Goal: Task Accomplishment & Management: Manage account settings

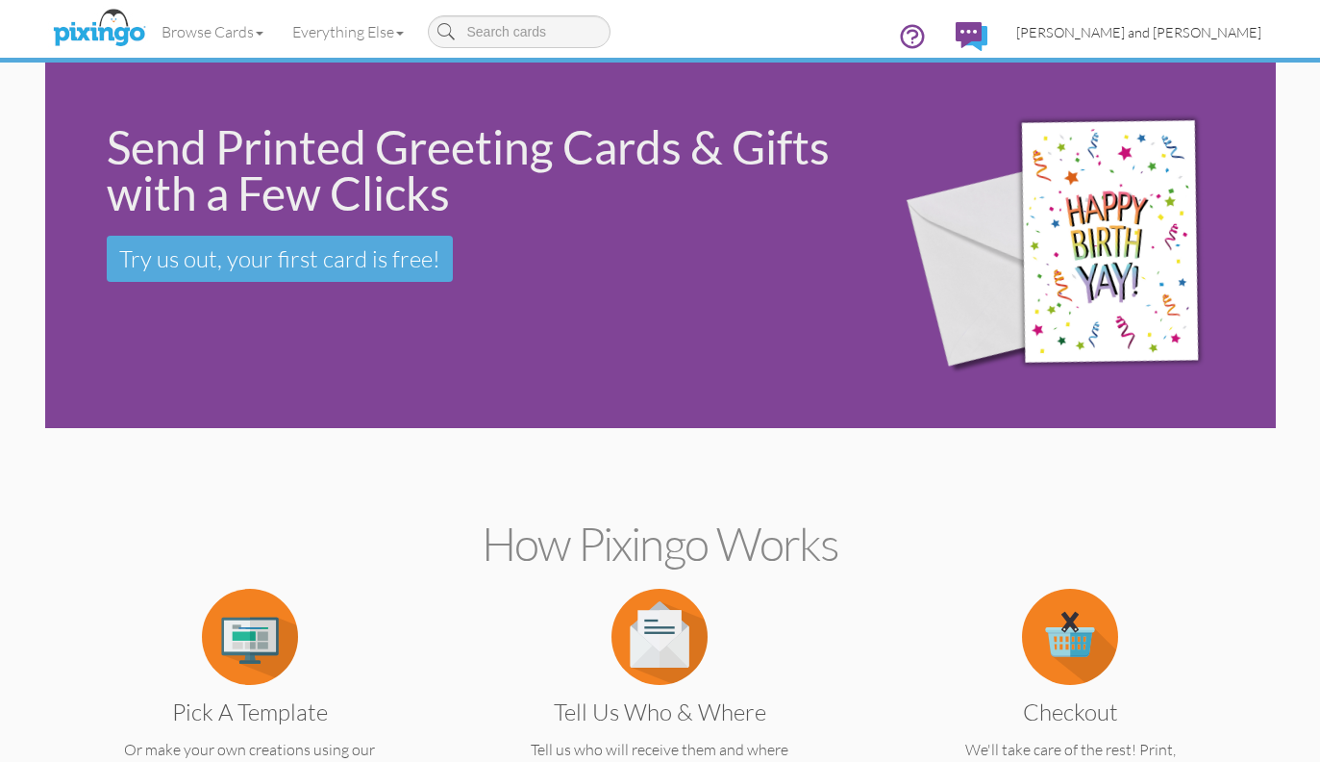
click at [1180, 39] on span "[PERSON_NAME] and [PERSON_NAME]" at bounding box center [1138, 32] width 245 height 16
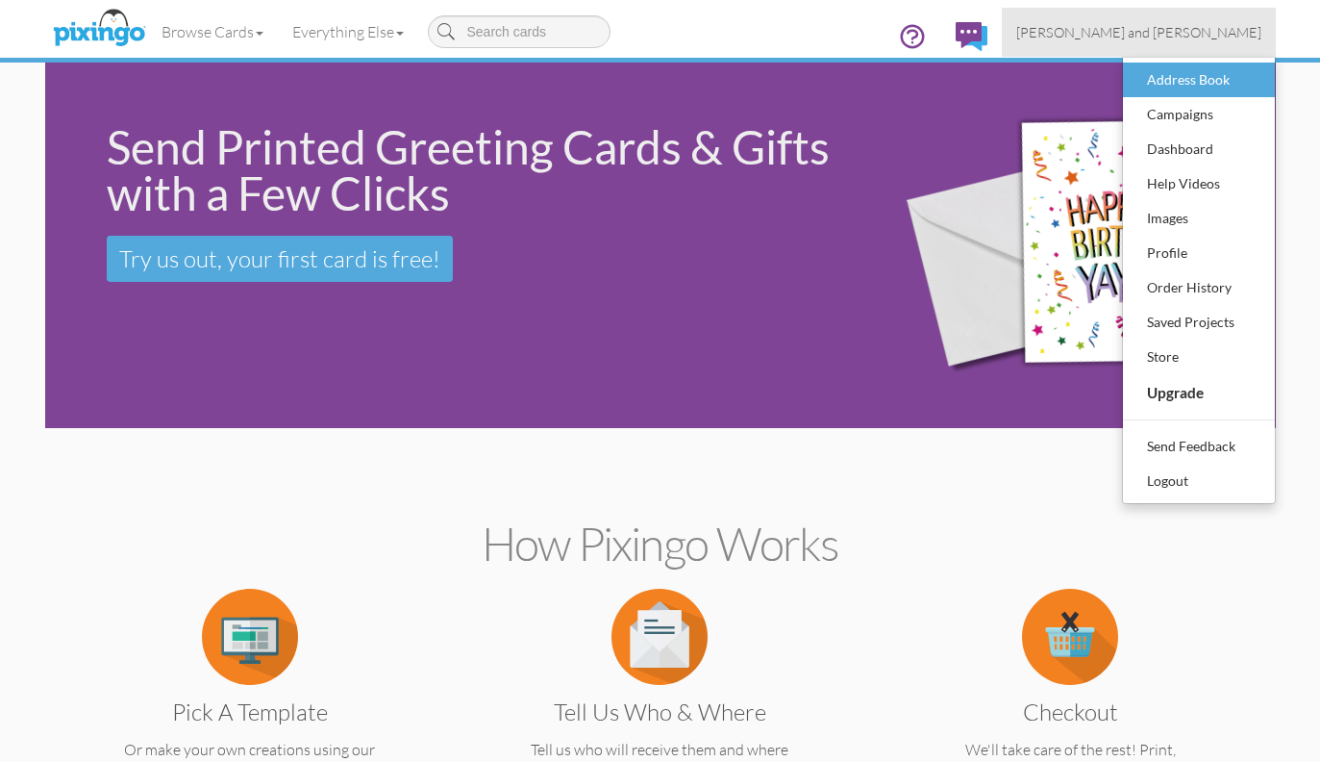
click at [1173, 82] on div "Address Book" at bounding box center [1198, 79] width 113 height 29
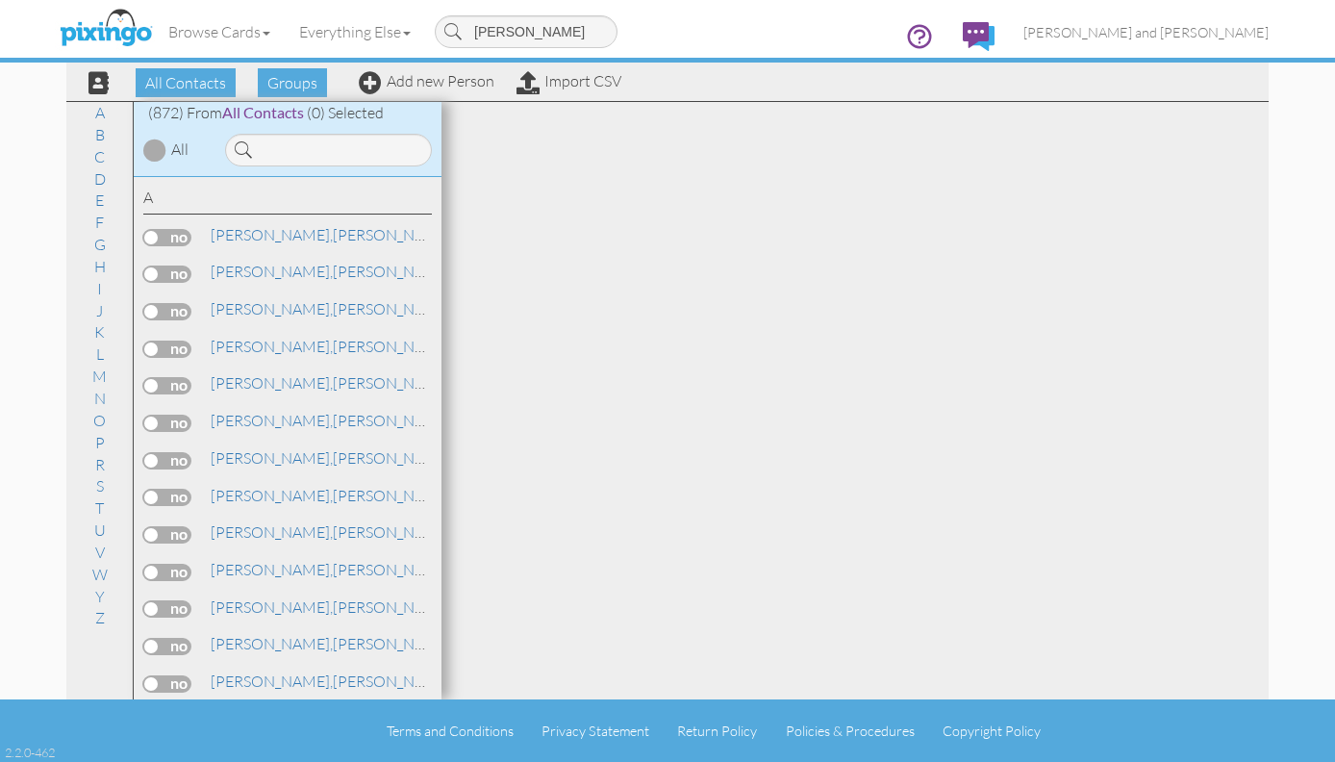
type input "[PERSON_NAME]"
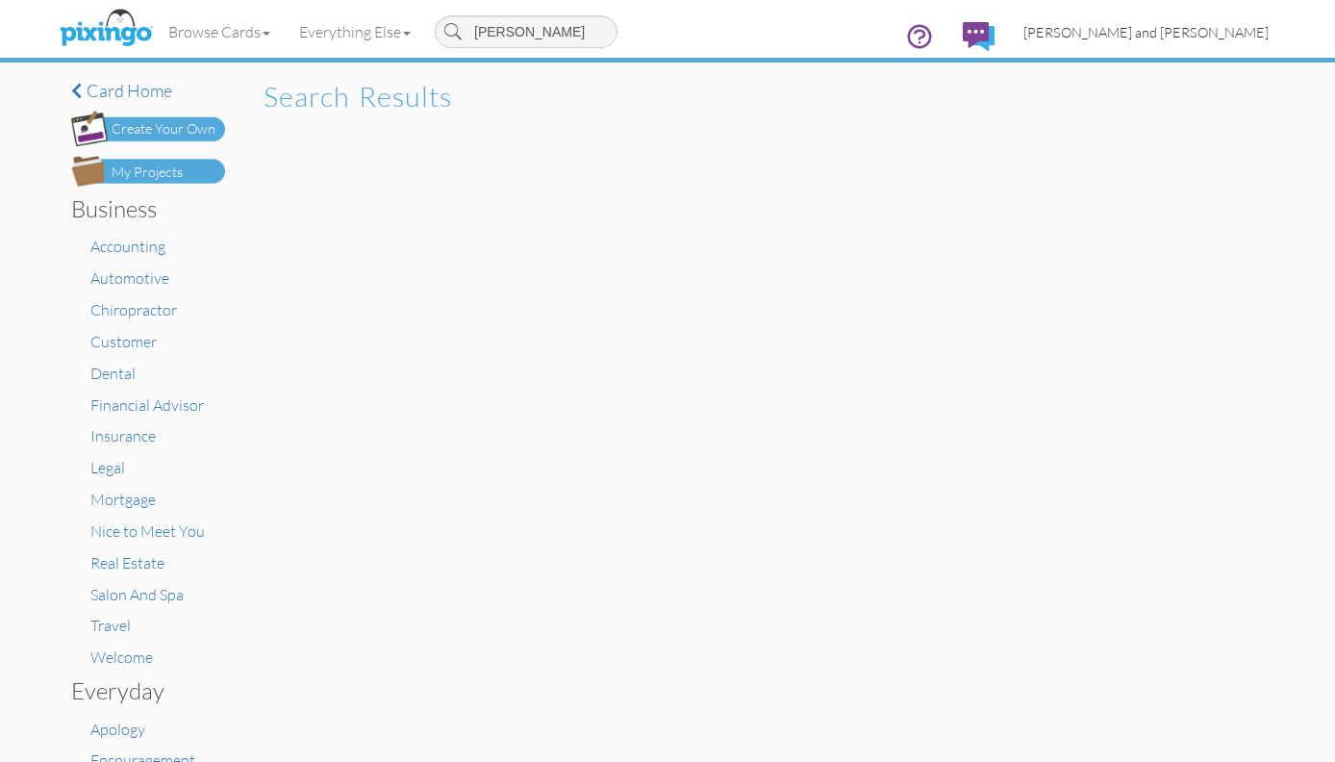
drag, startPoint x: 557, startPoint y: 34, endPoint x: 1190, endPoint y: 30, distance: 633.7
click at [1190, 30] on span "[PERSON_NAME] and [PERSON_NAME]" at bounding box center [1145, 32] width 245 height 16
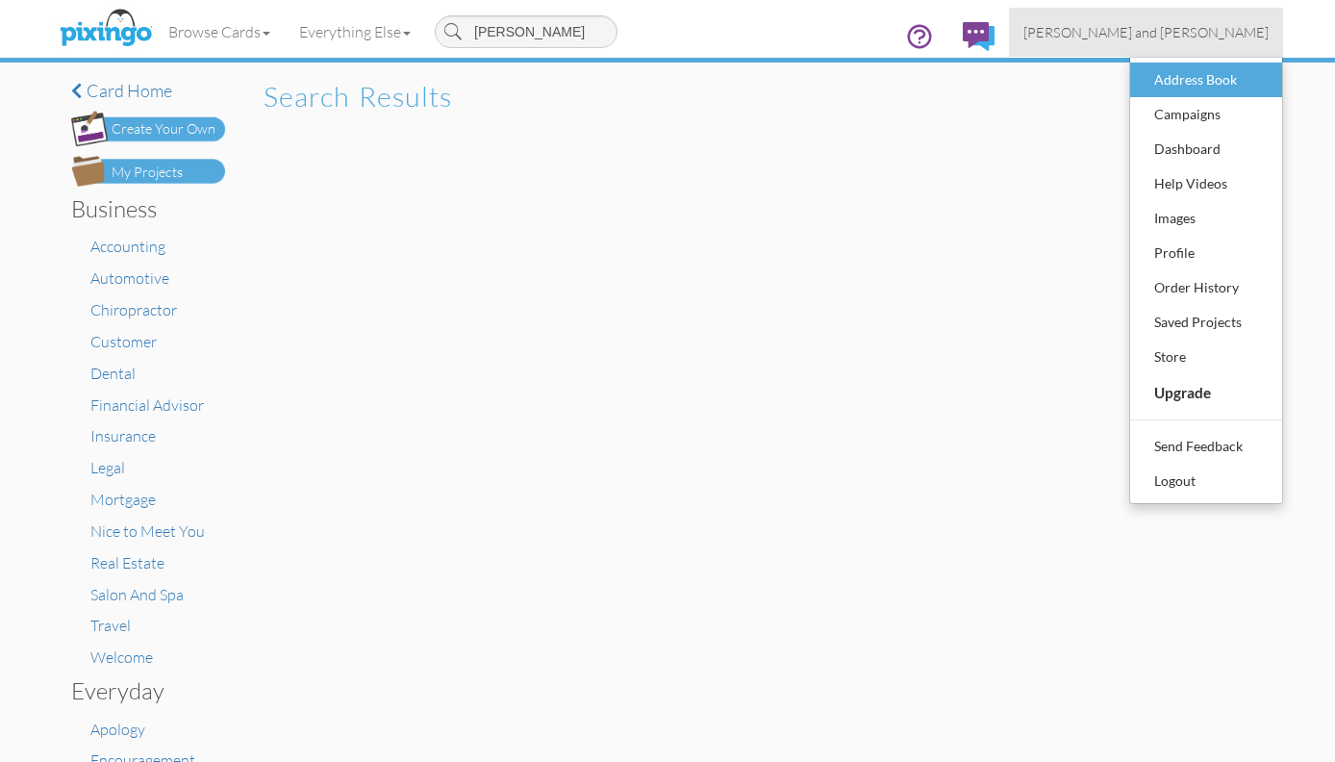
click at [1182, 76] on div "Address Book" at bounding box center [1205, 79] width 113 height 29
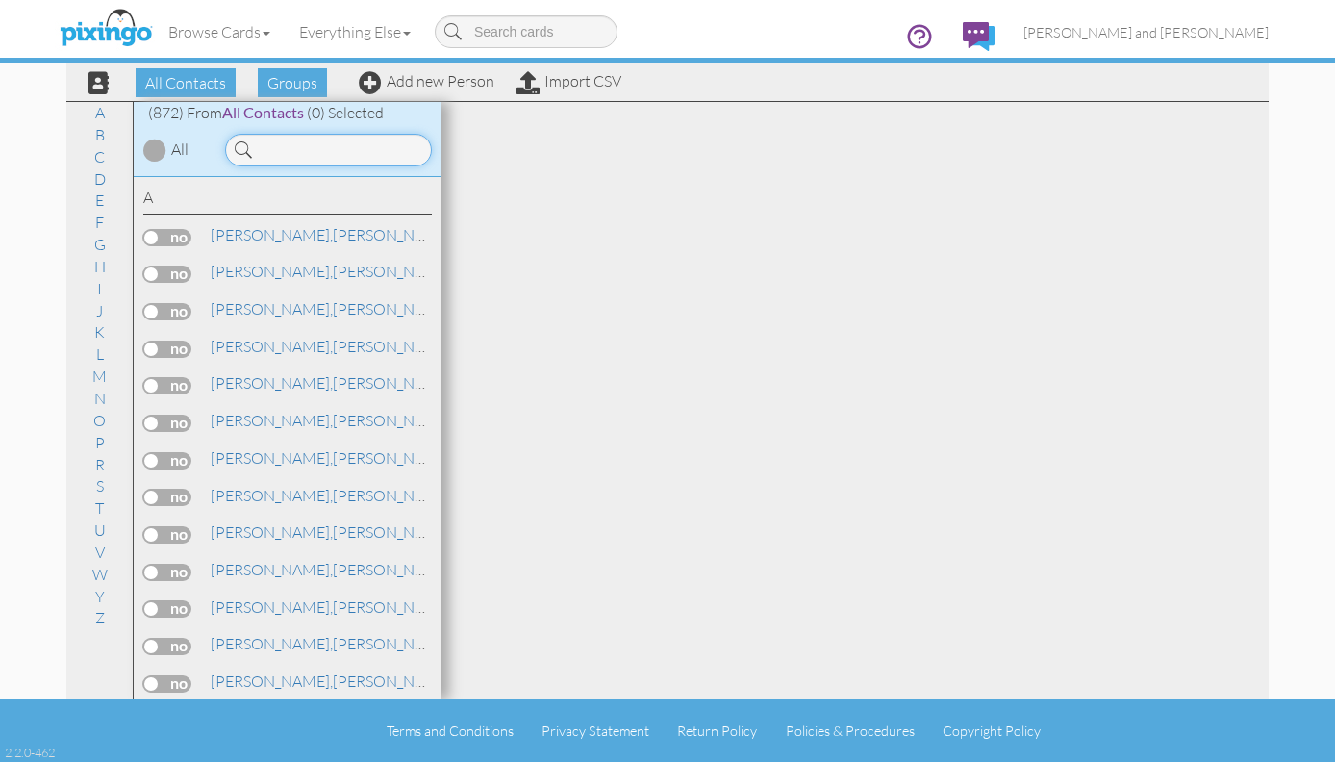
click at [301, 162] on input at bounding box center [328, 150] width 207 height 33
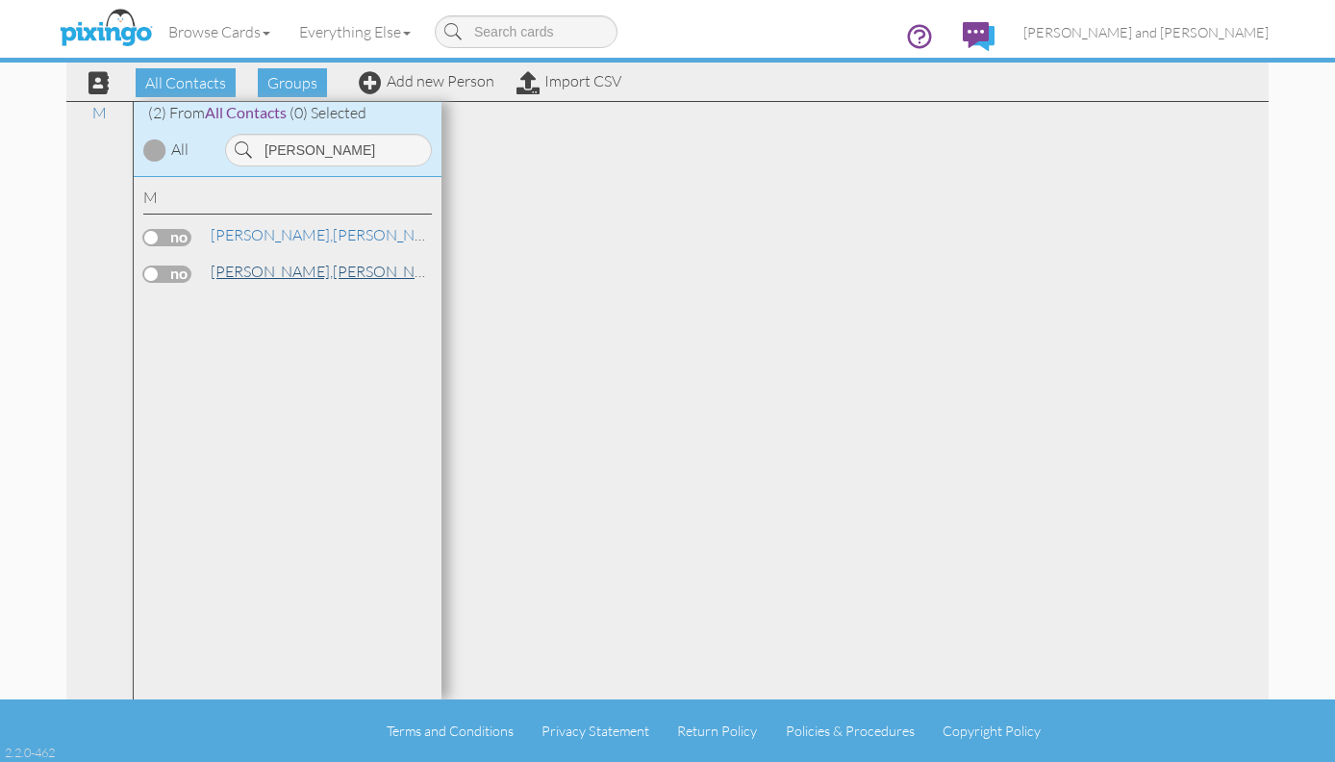
click at [263, 264] on span "[PERSON_NAME]," at bounding box center [272, 271] width 122 height 19
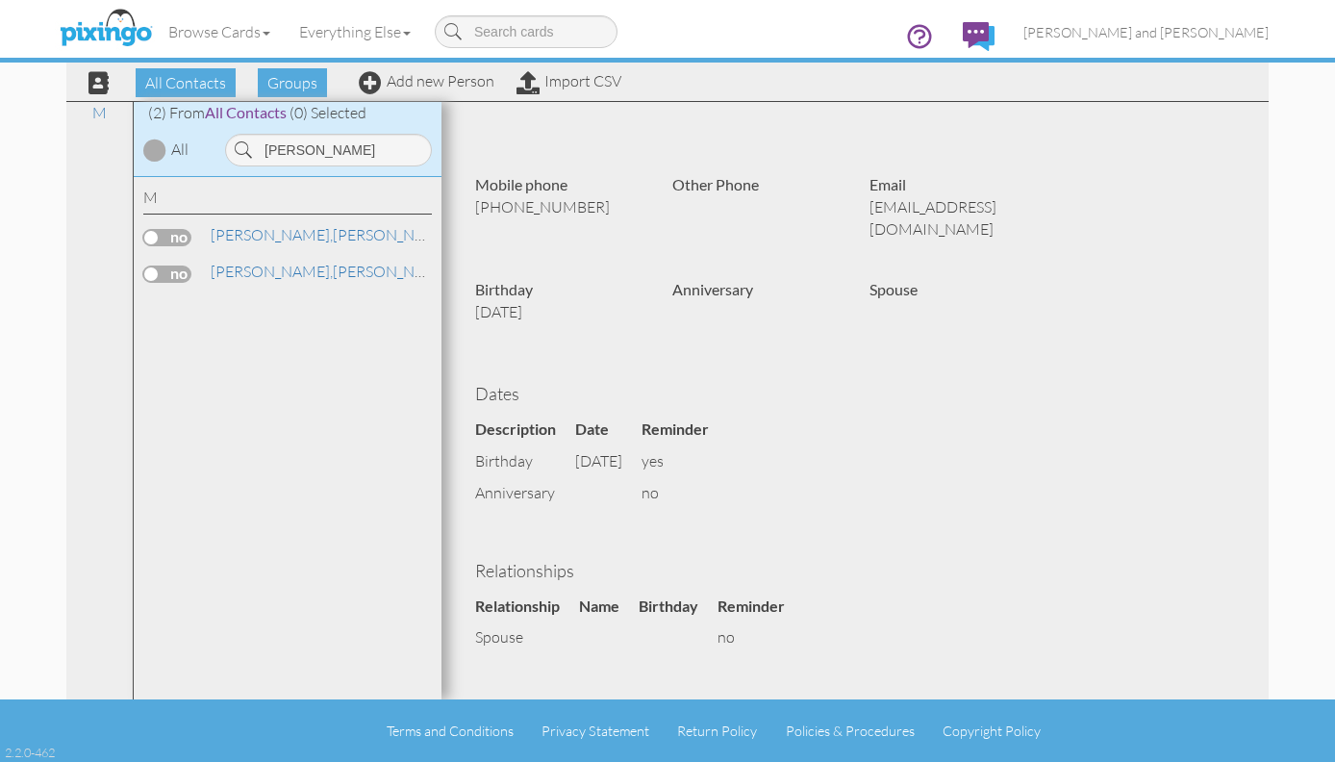
scroll to position [347, 0]
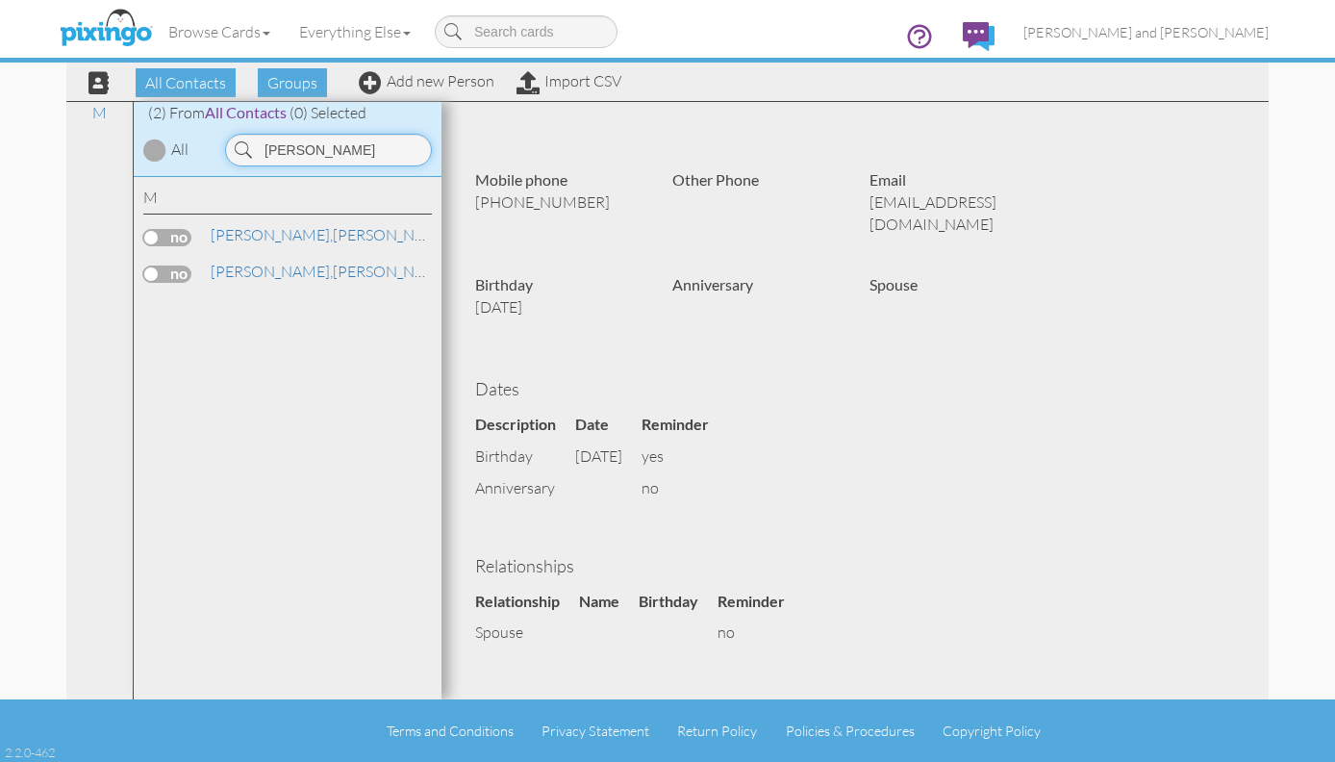
click at [344, 143] on input "[PERSON_NAME]" at bounding box center [328, 150] width 207 height 33
type input "[PERSON_NAME]"
click at [227, 231] on span "[PERSON_NAME]," at bounding box center [272, 234] width 122 height 19
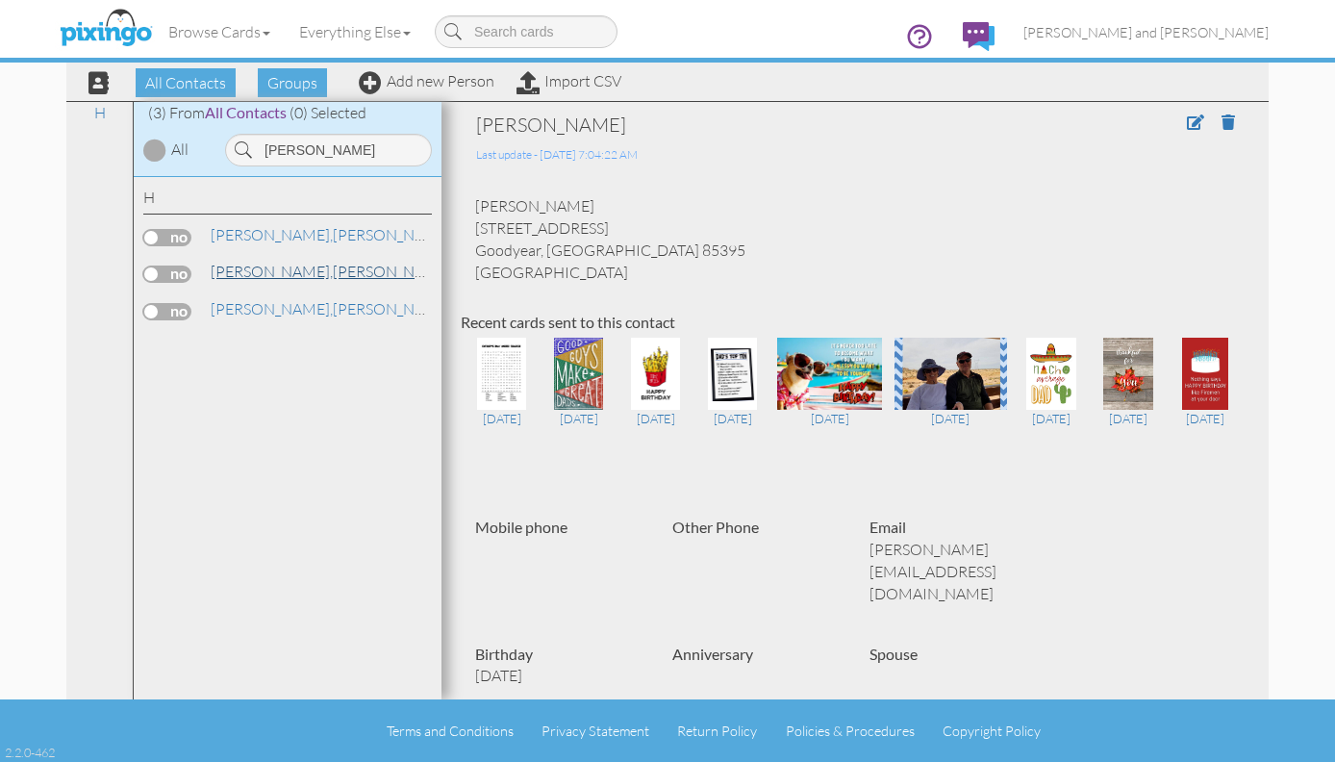
click at [245, 267] on span "[PERSON_NAME]," at bounding box center [272, 271] width 122 height 19
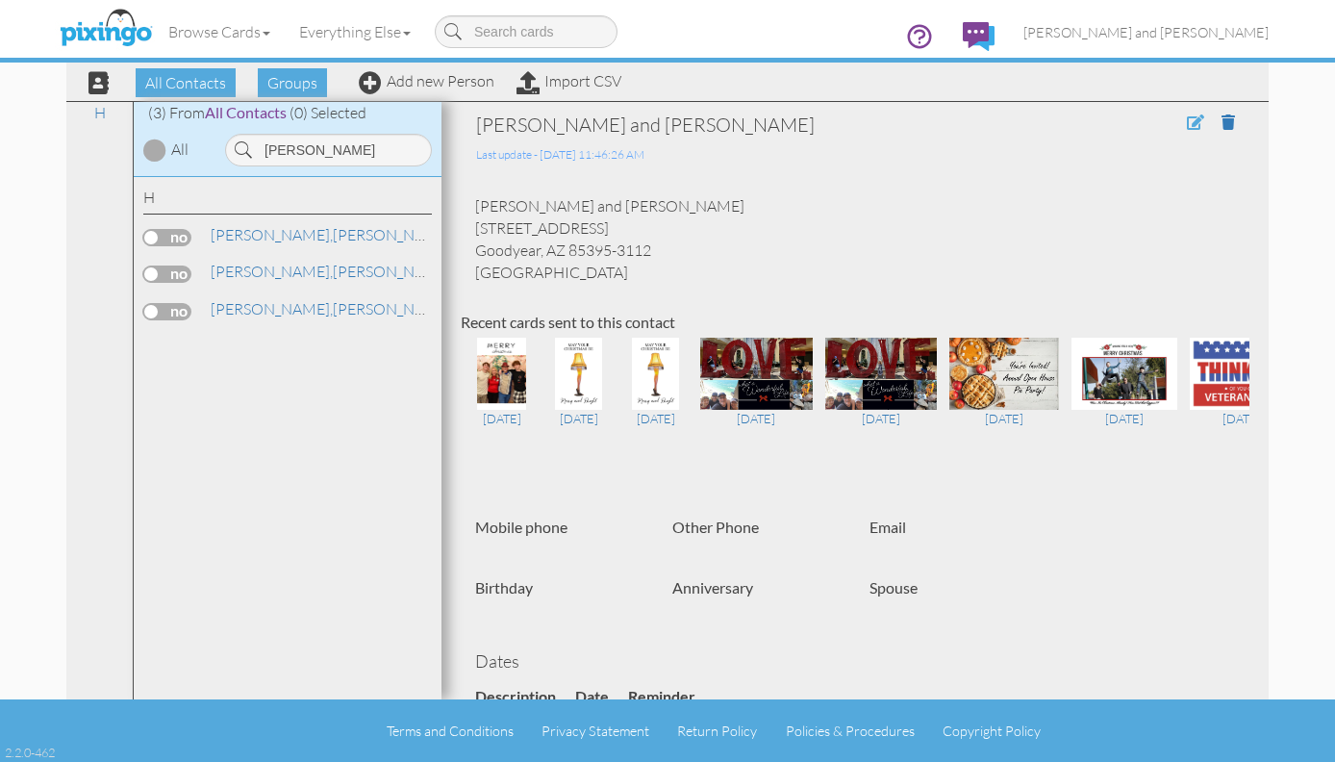
click at [1187, 116] on span at bounding box center [1195, 121] width 17 height 15
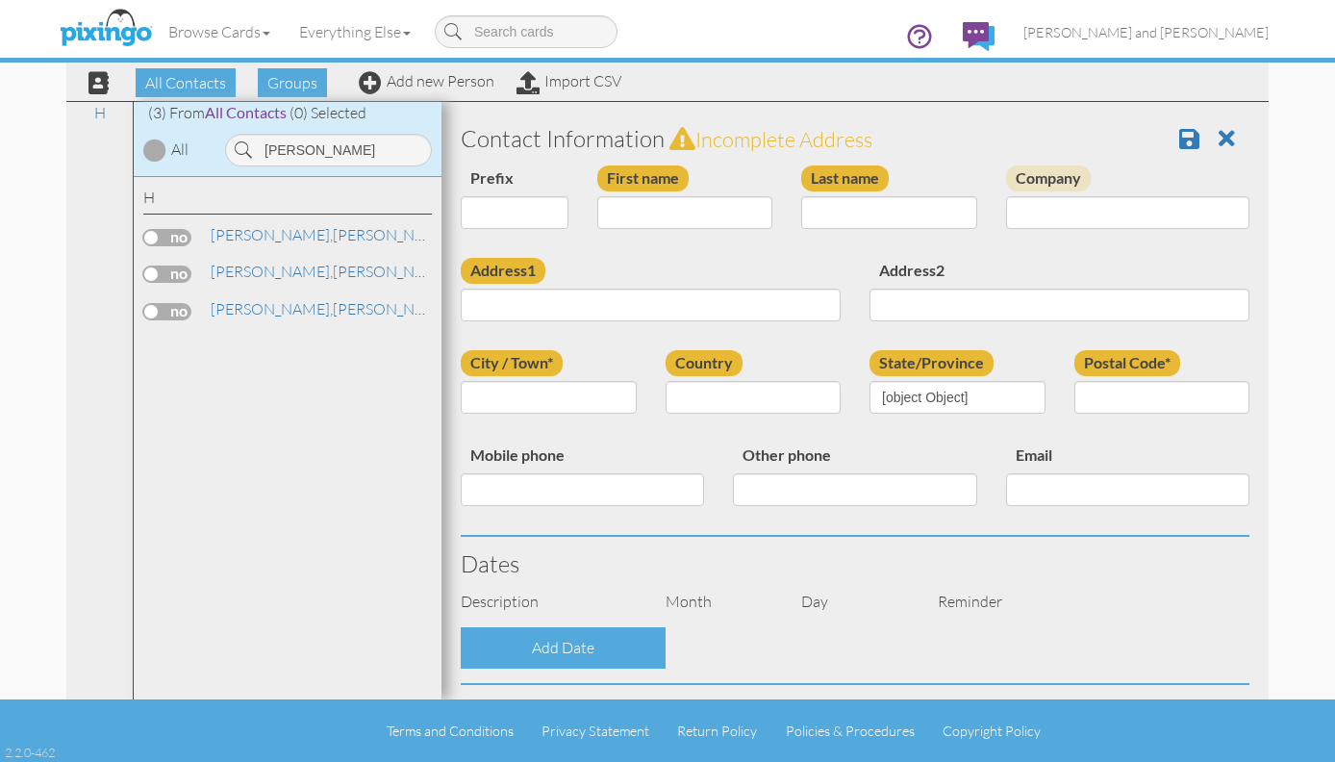
type input "[PERSON_NAME] and [PERSON_NAME]"
type input "[PERSON_NAME]"
type input "[STREET_ADDRESS]"
type input "Goodyear"
type input "85395-3112"
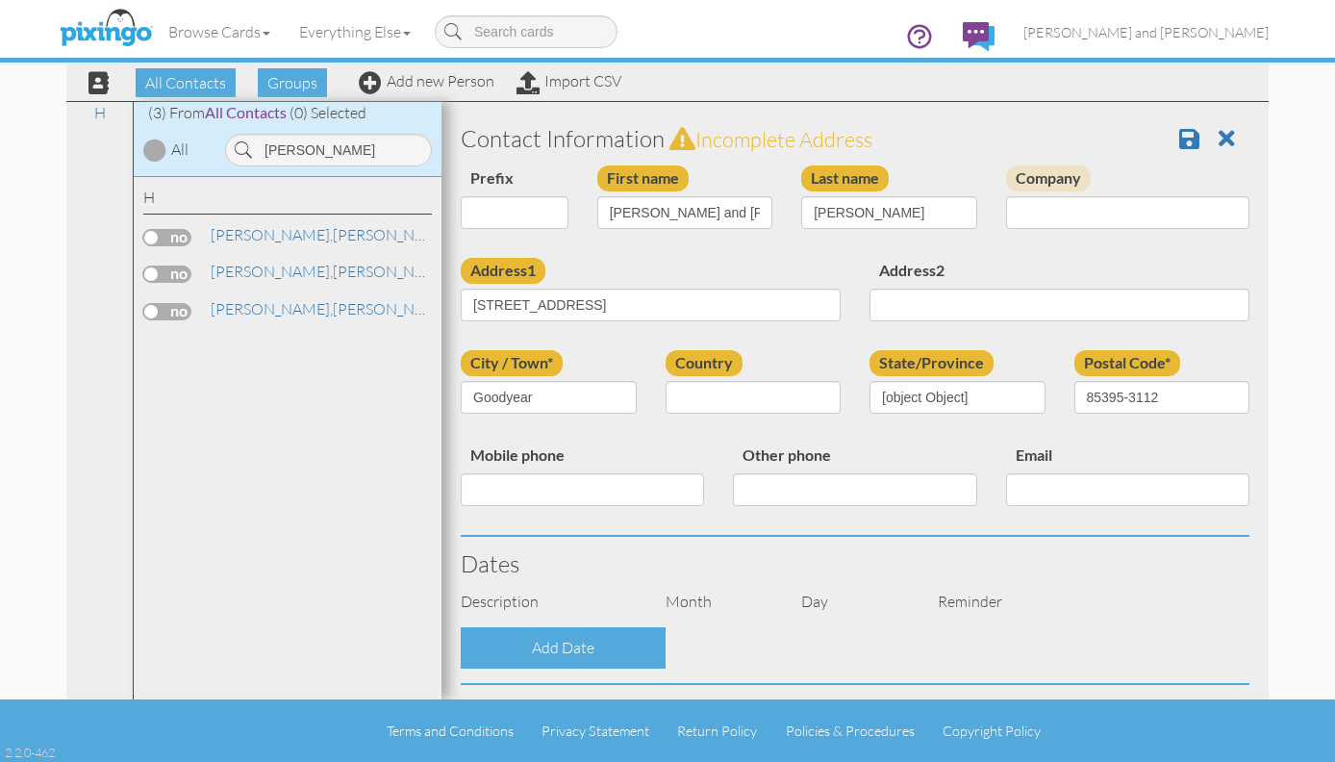
select select "object:6292"
select select "object:6537"
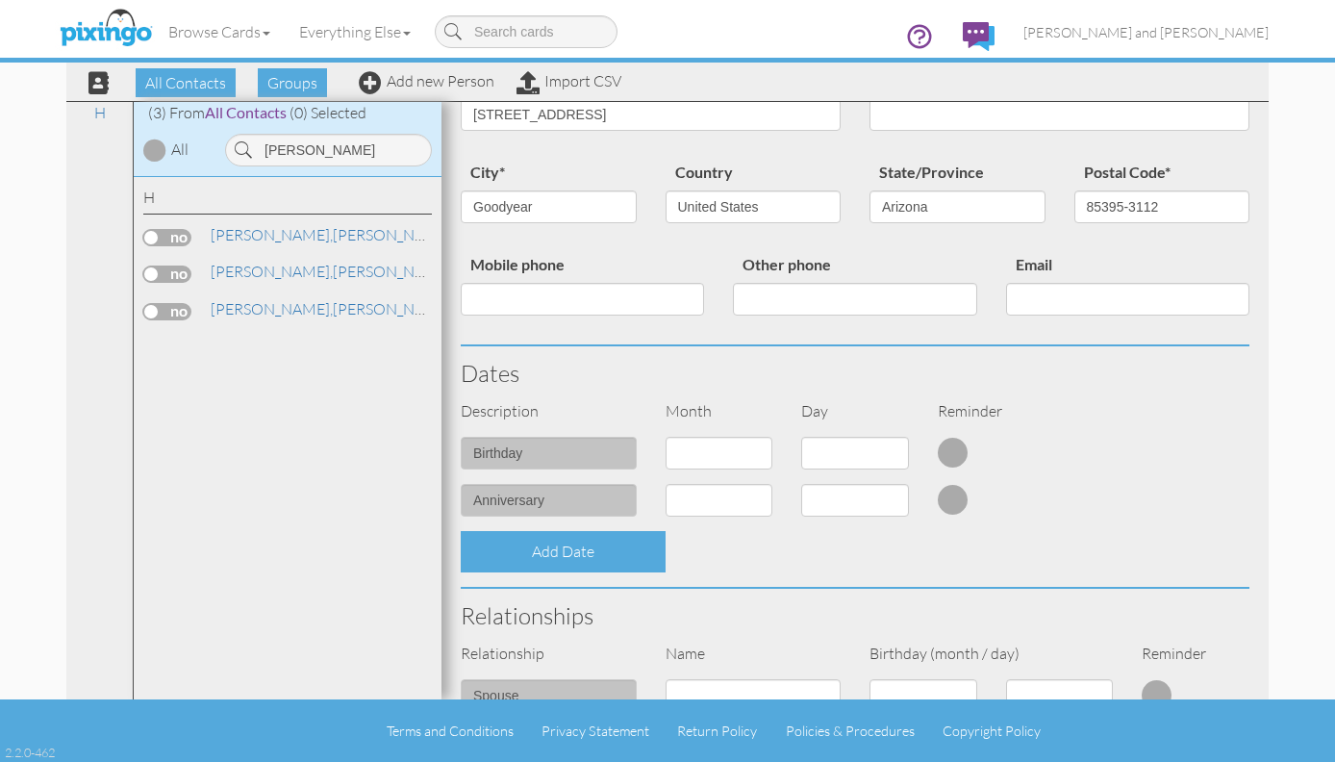
scroll to position [381, 0]
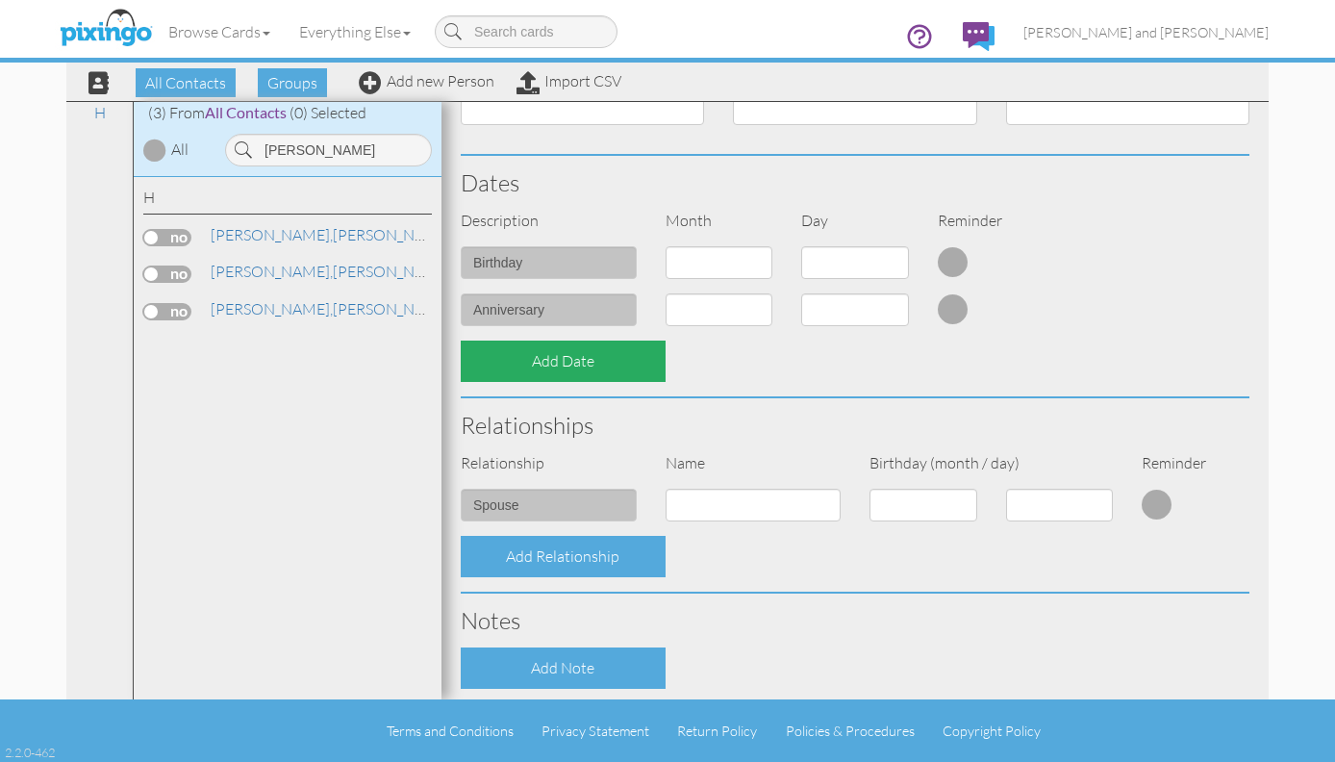
click at [551, 349] on div "Add Date" at bounding box center [563, 360] width 205 height 41
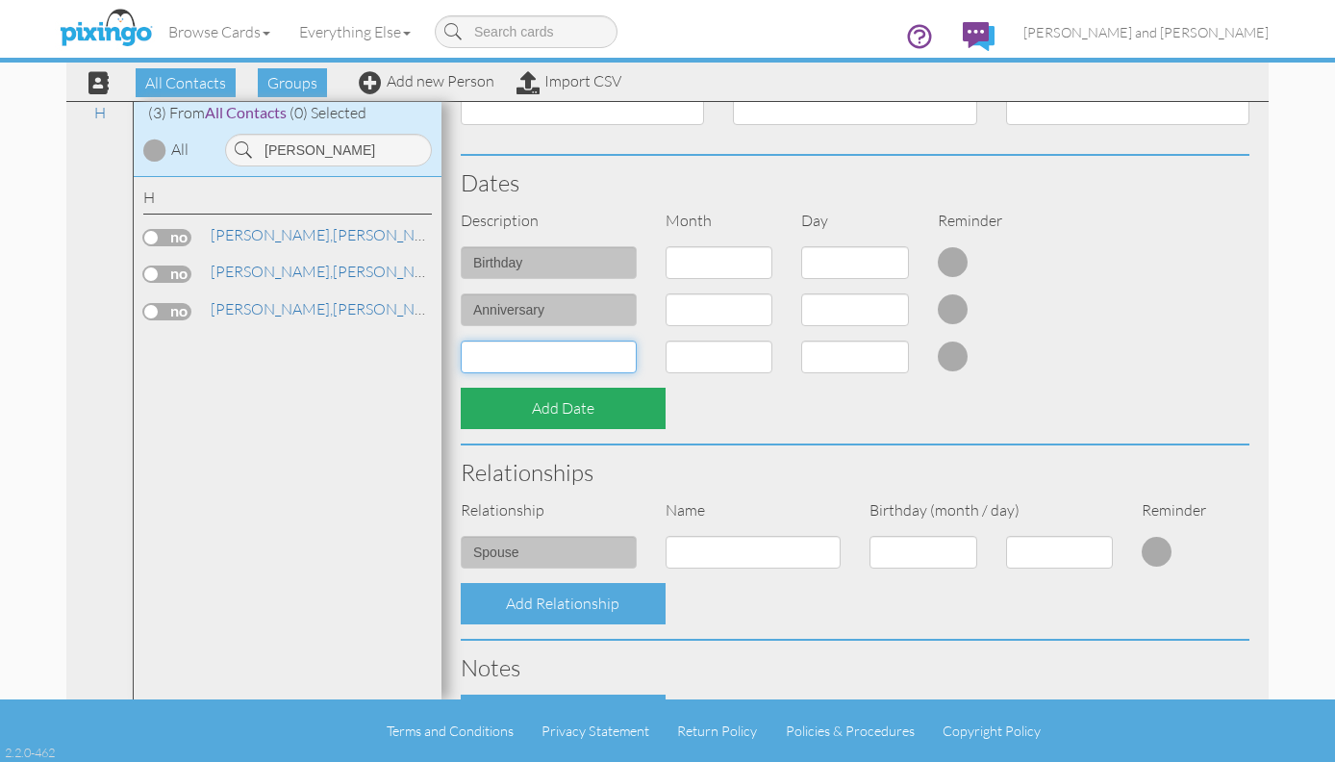
click at [551, 349] on input at bounding box center [549, 356] width 176 height 33
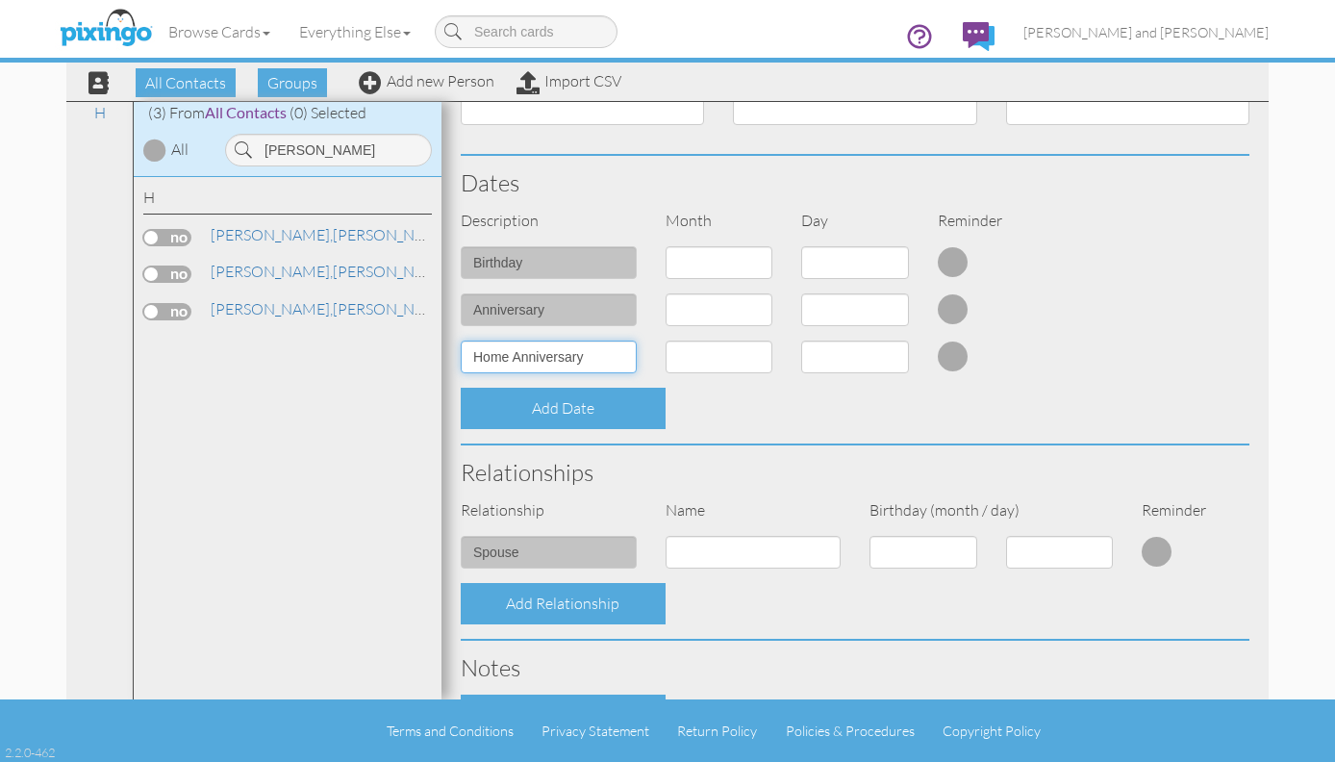
type input "Home Anniversary"
click at [703, 345] on select "1 - [DATE] - [DATE] - [DATE] - [DATE] - [DATE] - [DATE] - [DATE] - [DATE] - [DA…" at bounding box center [719, 356] width 108 height 33
select select "object:6613"
select select "number:1"
click at [734, 347] on select "1 - [DATE] - [DATE] - [DATE] - [DATE] - [DATE] - [DATE] - [DATE] - [DATE] - [DA…" at bounding box center [719, 356] width 108 height 33
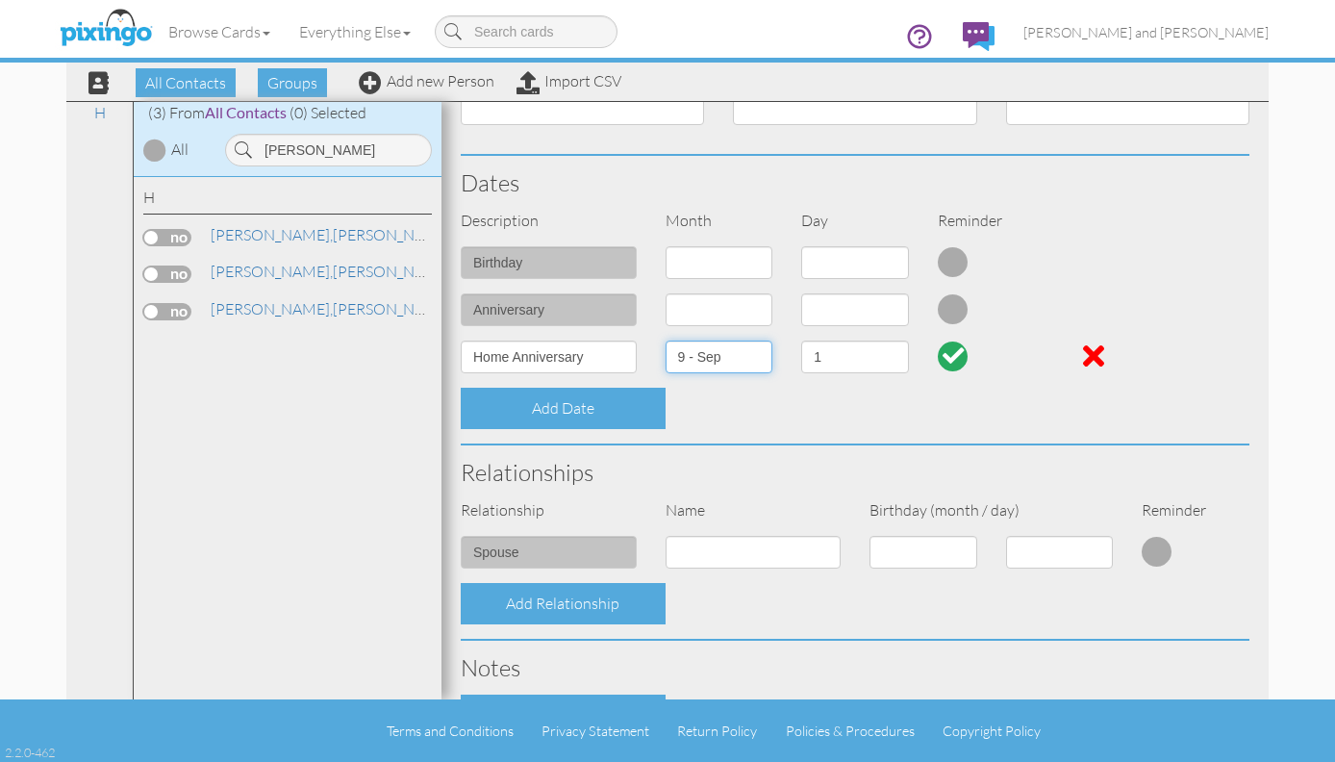
select select "object:6605"
click at [852, 340] on select "1 2 3 4 5 6 7 8 9 10 11 12 13 14 15 16 17 18 19 20 21 22 23 24 25 26 27 28 29 3…" at bounding box center [855, 356] width 108 height 33
select select "number:3"
click at [612, 359] on input "Home Anniversary" at bounding box center [549, 356] width 176 height 33
type input "Home Anniversary Primary"
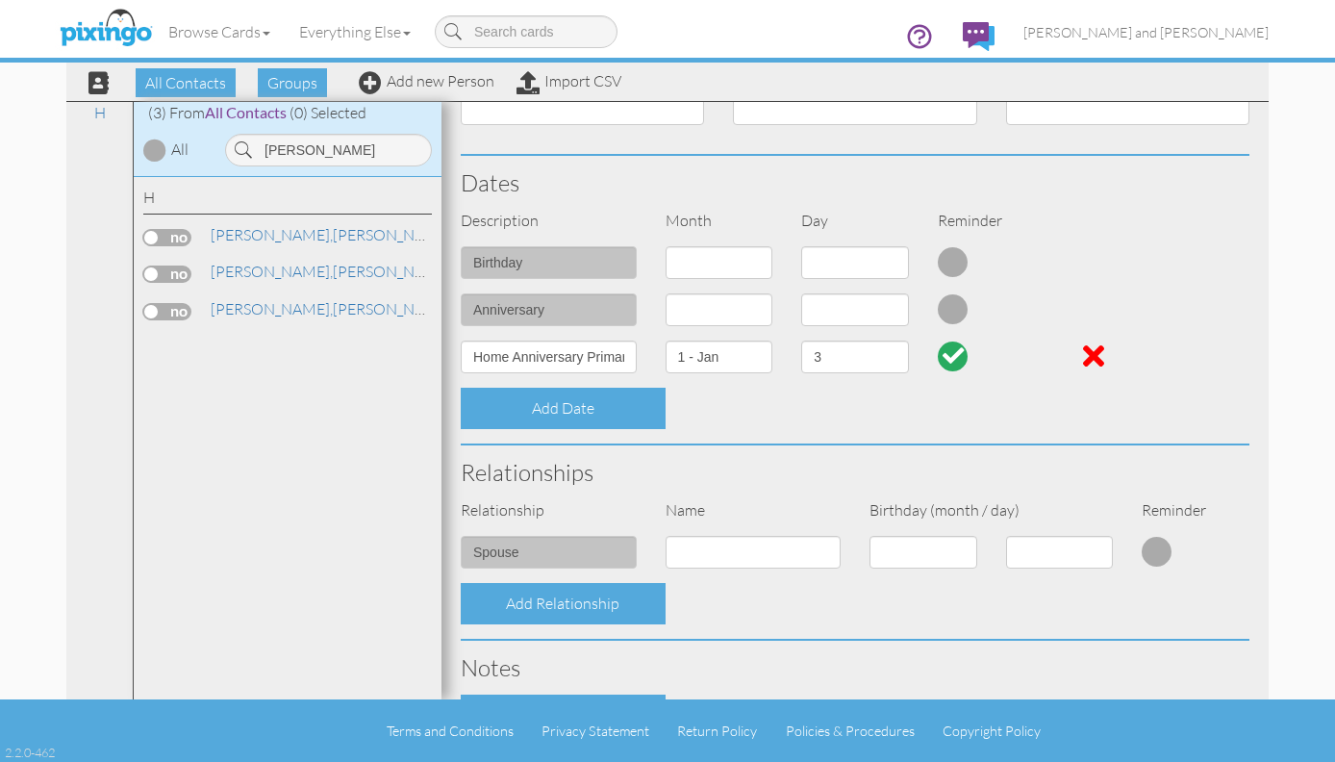
click at [942, 354] on div at bounding box center [952, 355] width 21 height 21
click at [937, 350] on div at bounding box center [952, 355] width 31 height 31
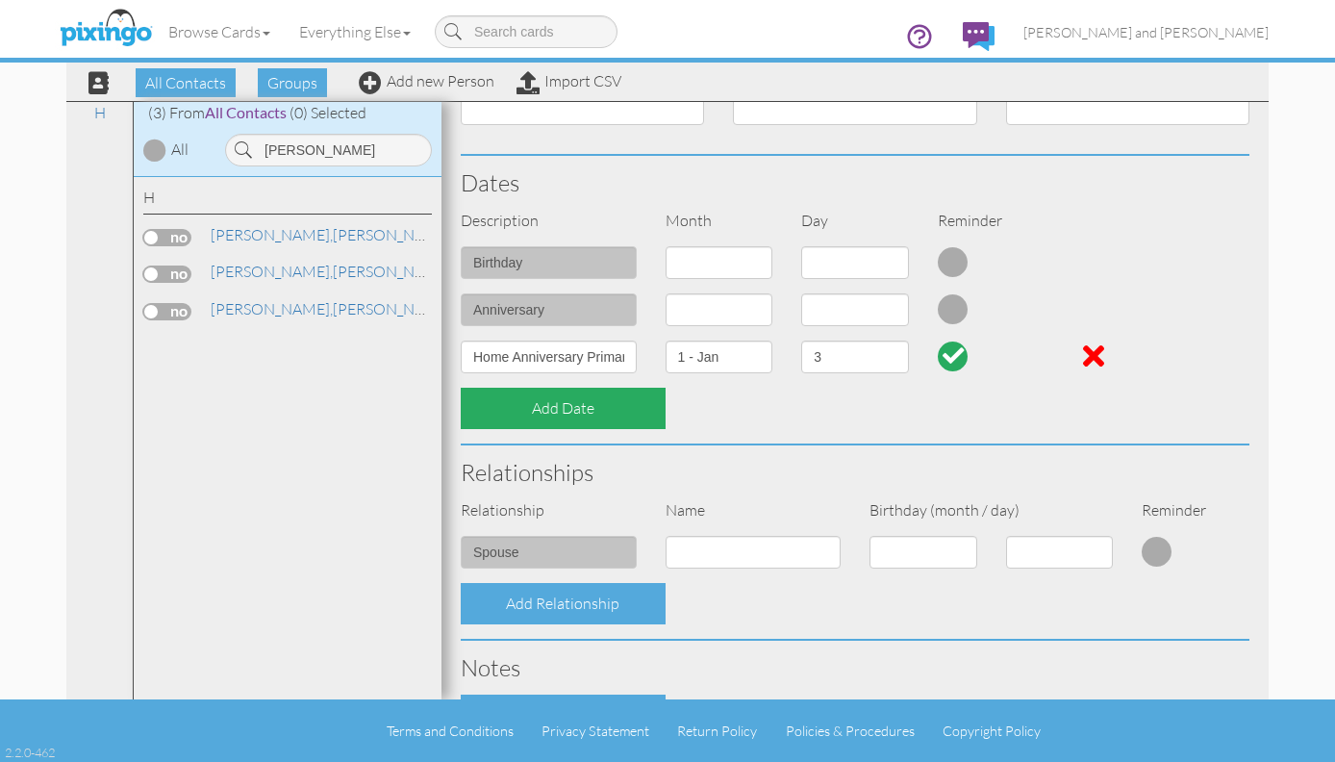
click at [569, 413] on div "Add Date" at bounding box center [563, 407] width 205 height 41
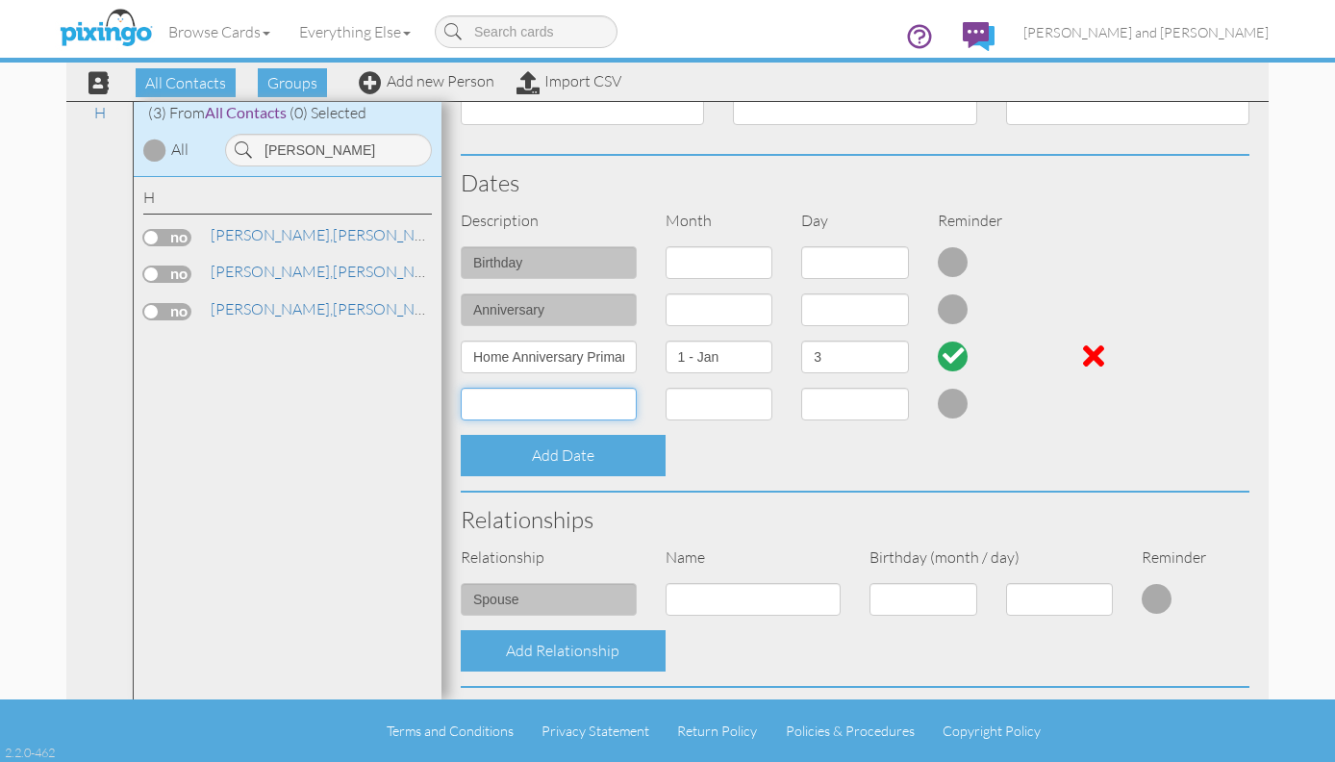
click at [567, 399] on input at bounding box center [549, 403] width 176 height 33
type input "Home Anniversary Rental"
select select "object:6613"
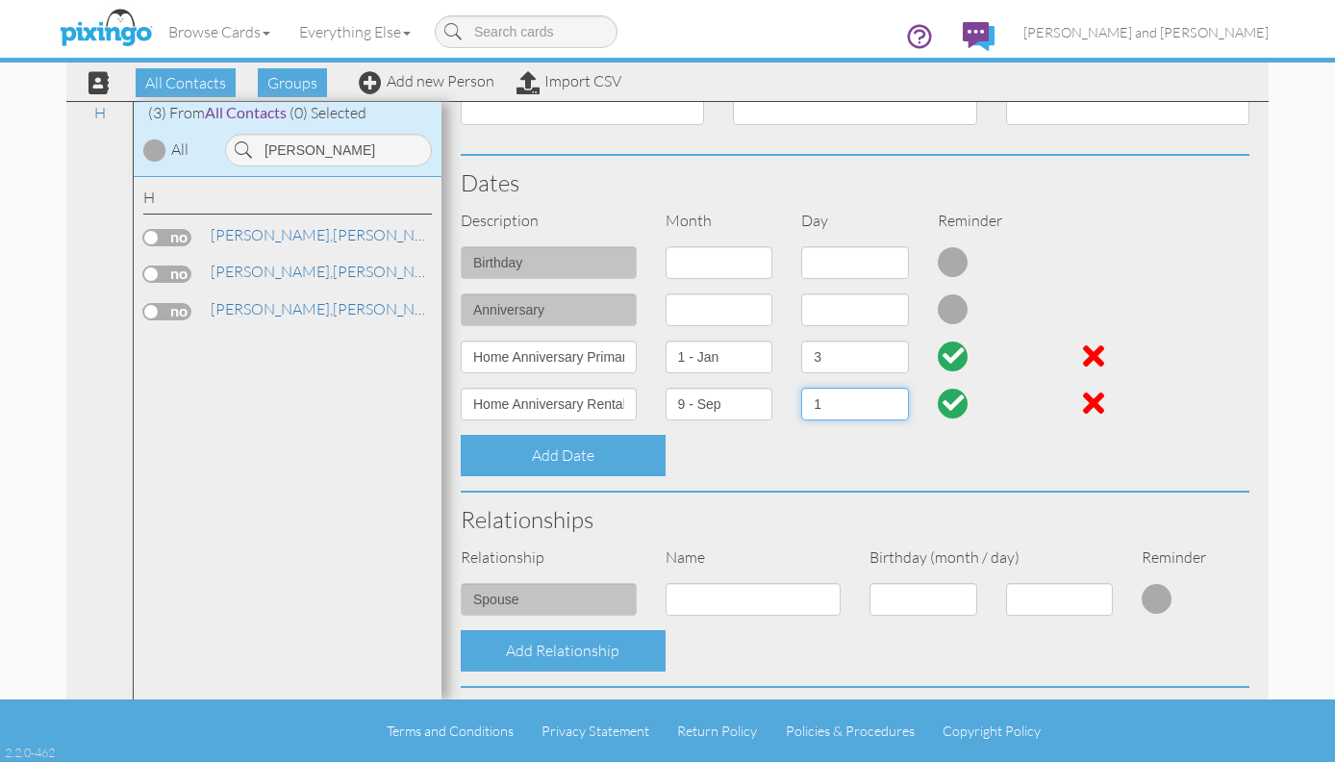
click at [804, 399] on select "1 2 3 4 5 6 7 8 9 10 11 12 13 14 15 16 17 18 19 20 21 22 23 24 25 26 27 28 29 30" at bounding box center [855, 403] width 108 height 33
select select "number:13"
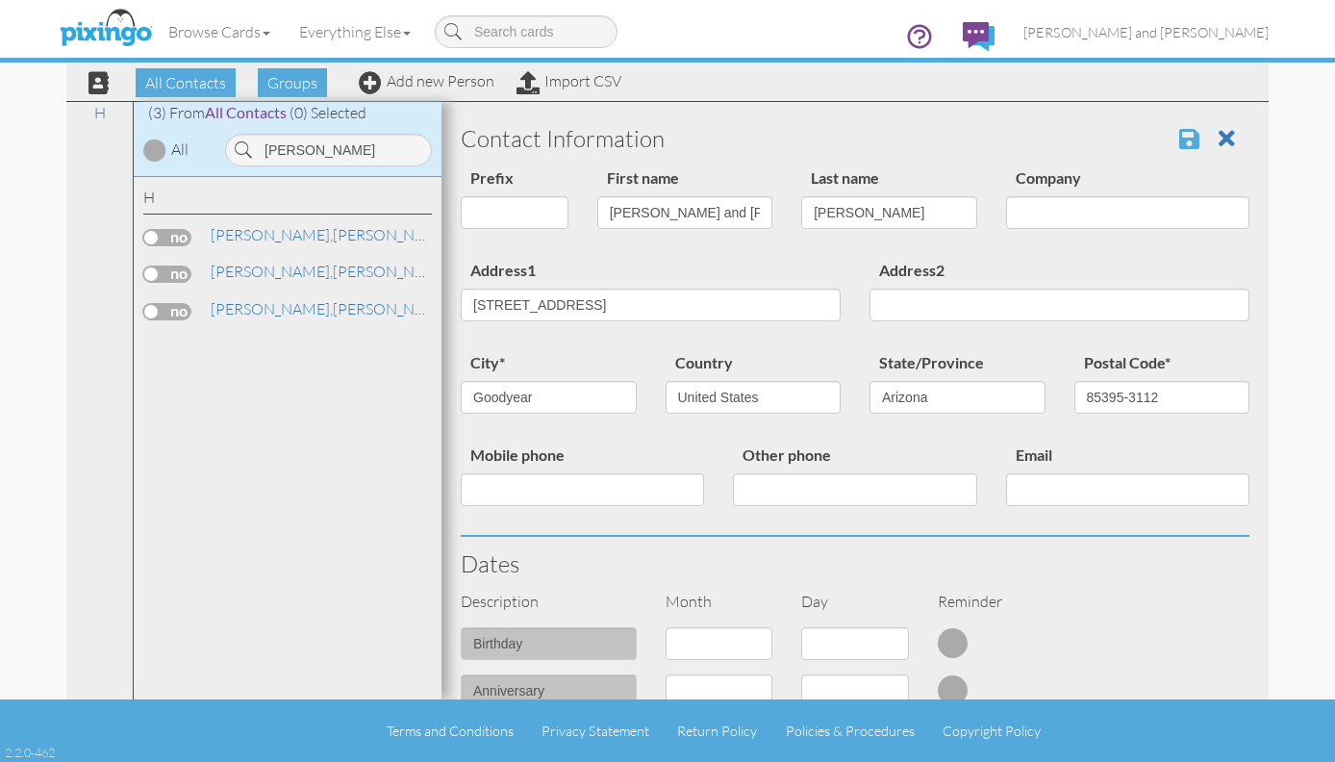
scroll to position [0, 0]
click at [1179, 137] on span at bounding box center [1189, 138] width 20 height 23
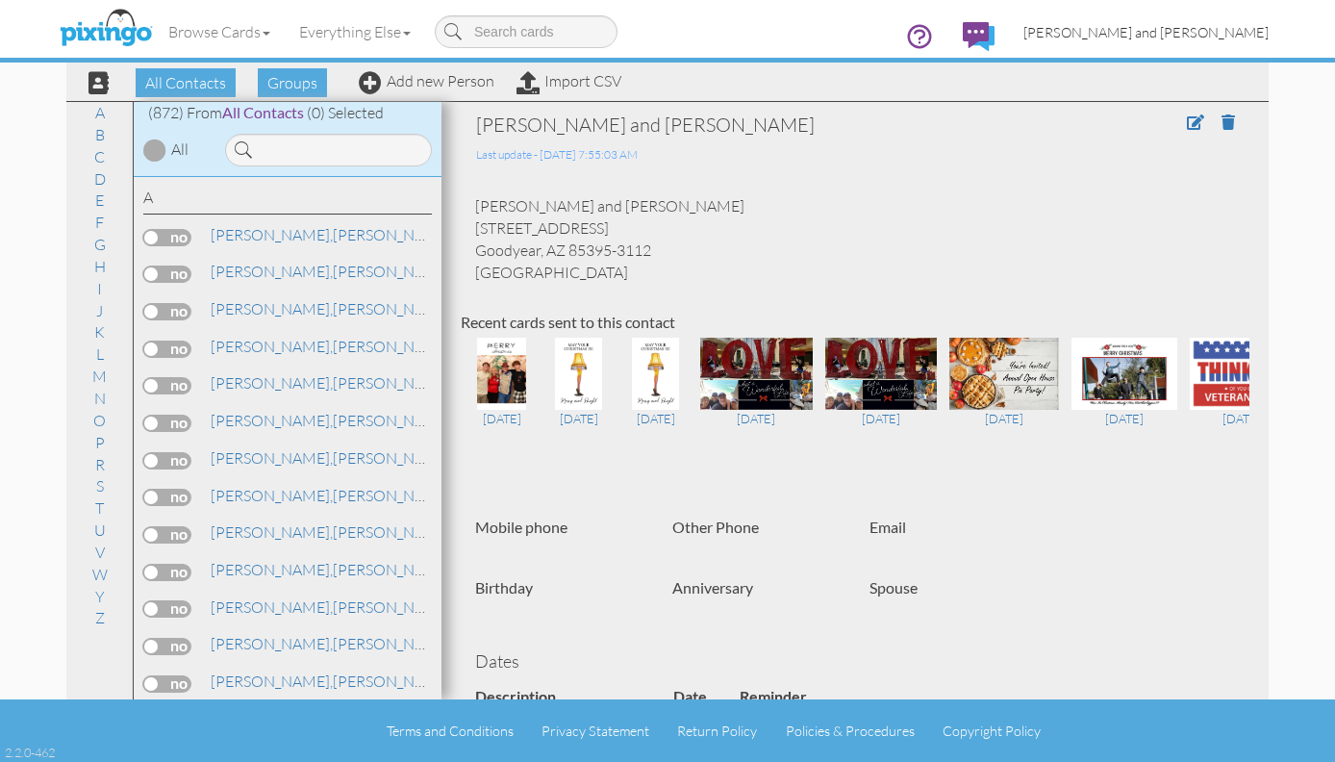
click at [1135, 37] on link "[PERSON_NAME] and [PERSON_NAME]" at bounding box center [1146, 32] width 274 height 49
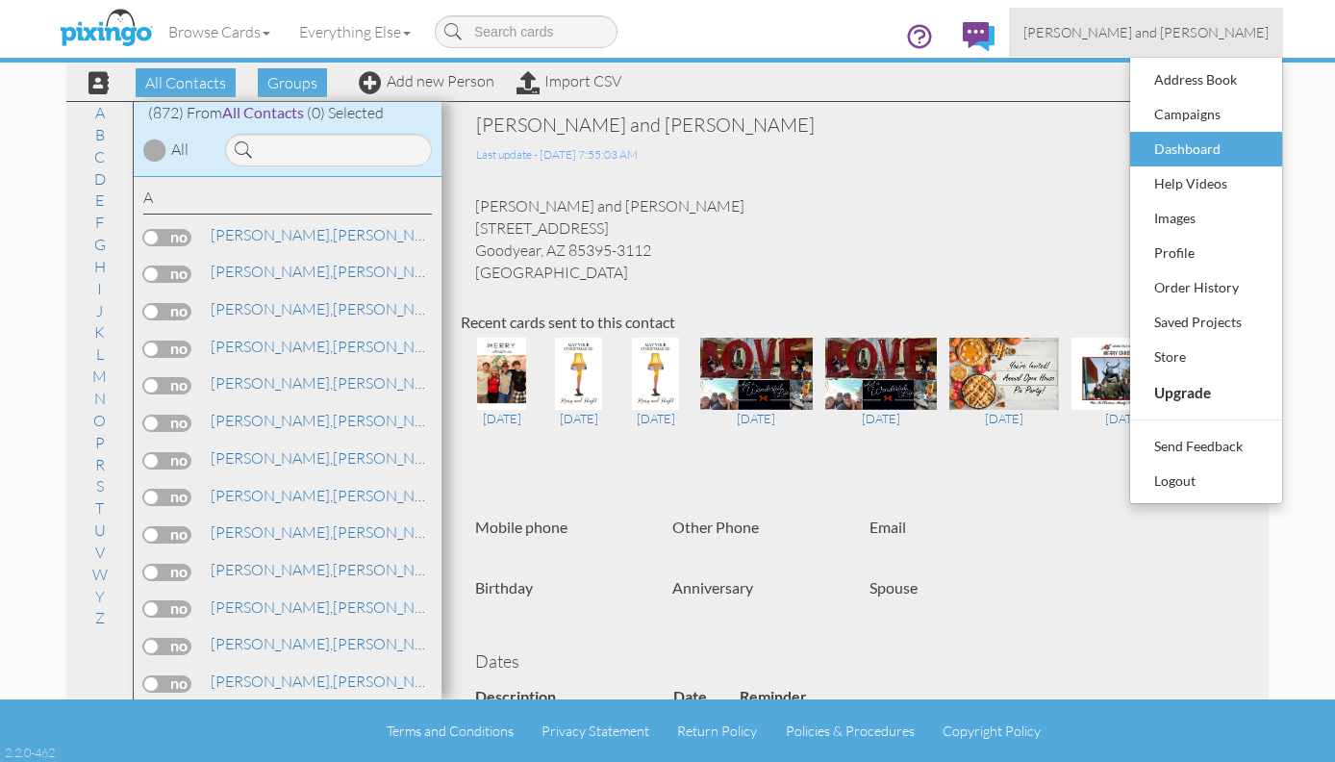
click at [1191, 140] on div "Dashboard" at bounding box center [1205, 149] width 113 height 29
